Goal: Task Accomplishment & Management: Use online tool/utility

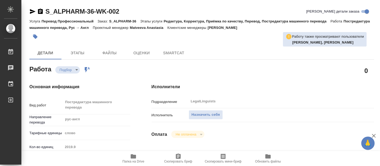
type textarea "x"
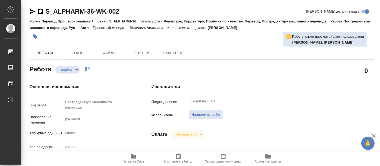
type textarea "x"
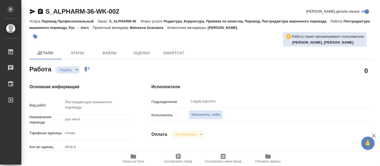
type textarea "x"
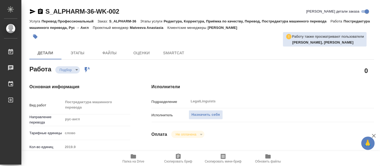
type textarea "x"
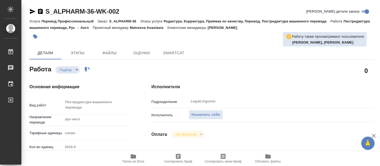
type textarea "x"
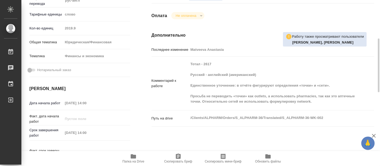
scroll to position [148, 0]
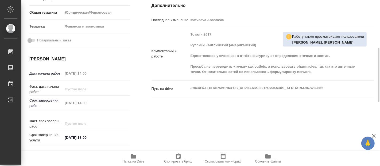
type textarea "x"
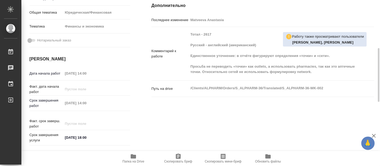
type textarea "x"
